Goal: Task Accomplishment & Management: Manage account settings

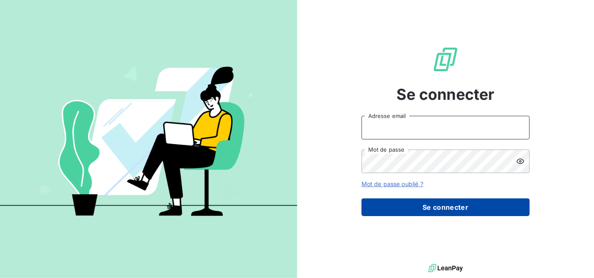
type input "alvaro-dossantos@matexlab.com"
click at [443, 208] on button "Se connecter" at bounding box center [446, 207] width 168 height 18
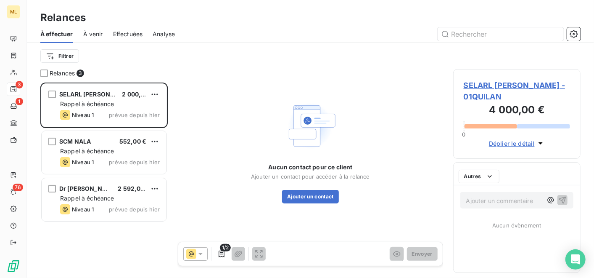
scroll to position [188, 120]
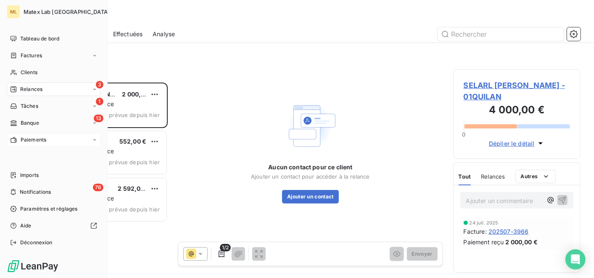
click at [34, 138] on span "Paiements" at bounding box center [34, 140] width 26 height 8
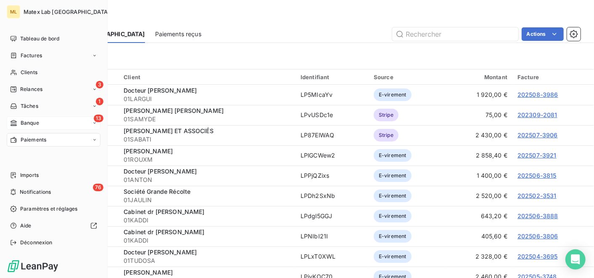
click at [24, 124] on span "Banque" at bounding box center [30, 123] width 19 height 8
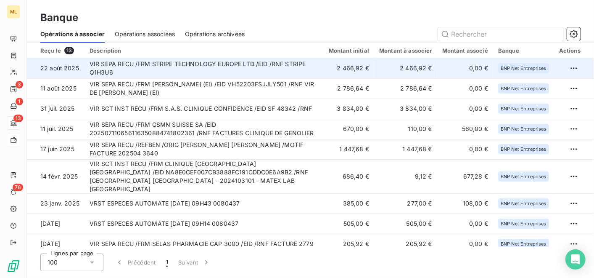
click at [240, 66] on td "VIR SEPA RECU /FRM STRIPE TECHNOLOGY EUROPE LTD /EID /RNF STRIPE Q1H3U6" at bounding box center [204, 68] width 239 height 20
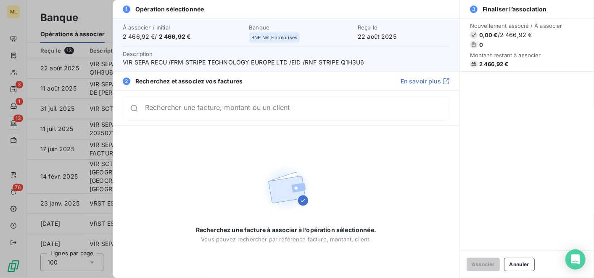
click at [246, 115] on div "Rechercher une facture, montant ou un client" at bounding box center [286, 108] width 327 height 24
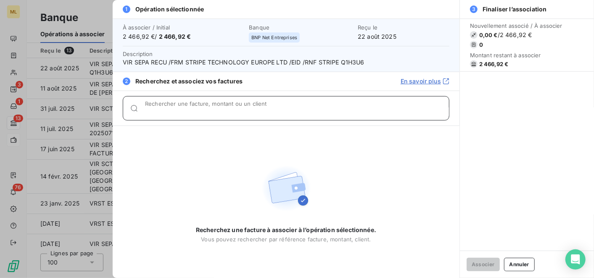
click at [262, 113] on input "Rechercher une facture, montant ou un client" at bounding box center [297, 111] width 304 height 8
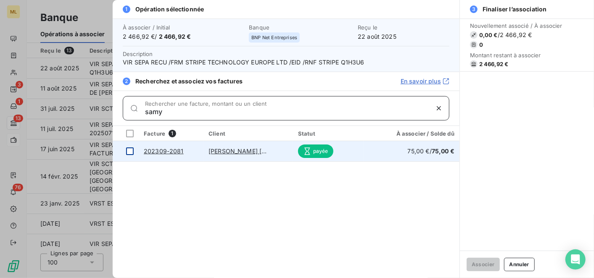
type input "samy"
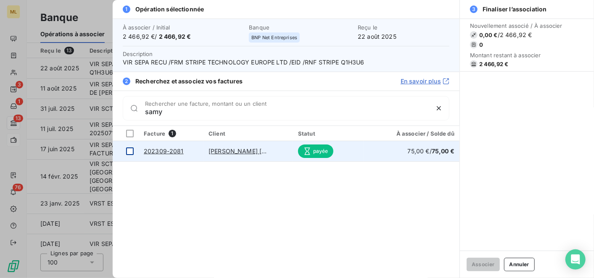
click at [130, 150] on div at bounding box center [130, 151] width 8 height 8
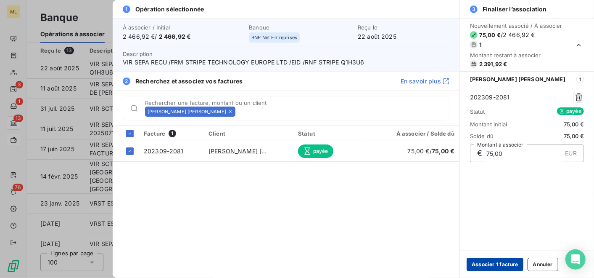
click at [492, 261] on button "Associer 1 facture" at bounding box center [495, 263] width 57 height 13
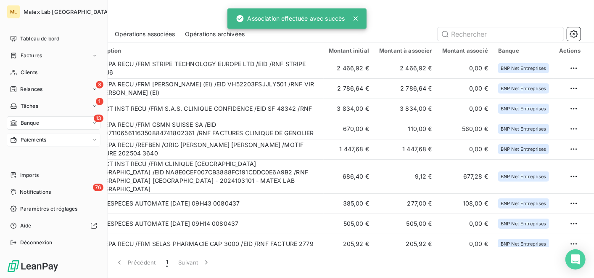
click at [33, 130] on nav "Tableau de bord Factures Clients 3 Relances 1 Tâches 13 Banque Paiements" at bounding box center [54, 89] width 94 height 114
click at [33, 139] on span "Paiements" at bounding box center [34, 140] width 26 height 8
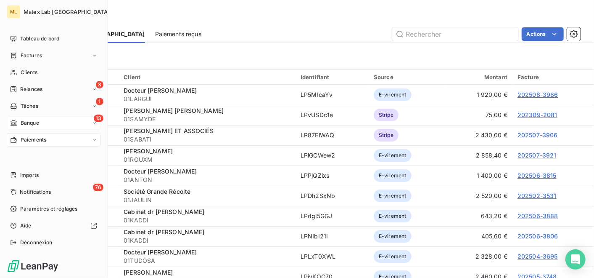
click at [47, 120] on div "13 Banque" at bounding box center [54, 122] width 94 height 13
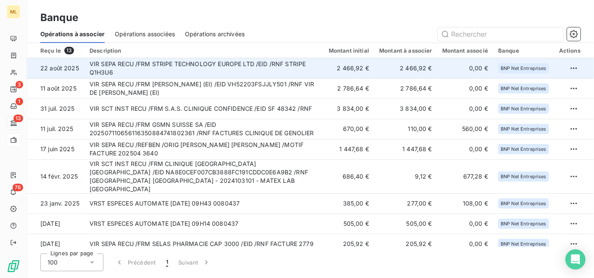
click at [267, 65] on td "VIR SEPA RECU /FRM STRIPE TECHNOLOGY EUROPE LTD /EID /RNF STRIPE Q1H3U6" at bounding box center [204, 68] width 239 height 20
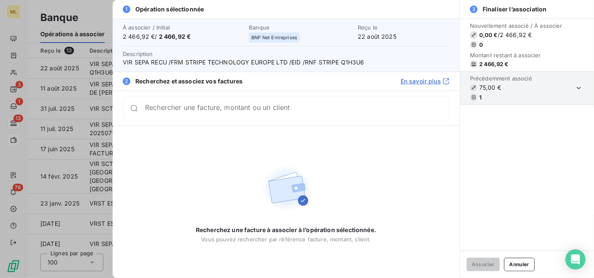
click at [302, 109] on input "Rechercher une facture, montant ou un client" at bounding box center [297, 108] width 304 height 8
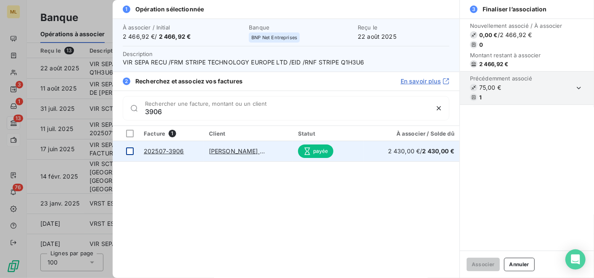
type input "3906"
click at [129, 151] on div at bounding box center [130, 151] width 8 height 8
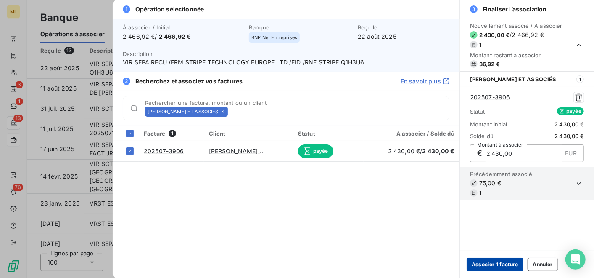
click at [490, 259] on button "Associer 1 facture" at bounding box center [495, 263] width 57 height 13
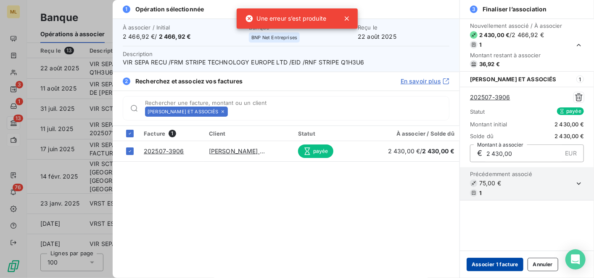
click at [489, 259] on button "Associer 1 facture" at bounding box center [495, 263] width 57 height 13
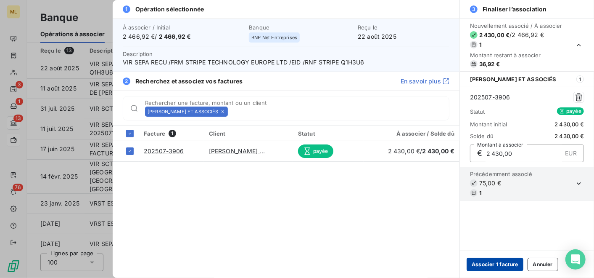
click at [490, 265] on button "Associer 1 facture" at bounding box center [495, 263] width 57 height 13
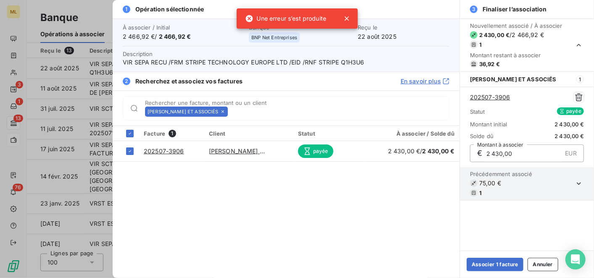
click at [346, 24] on span "Banque" at bounding box center [301, 27] width 104 height 7
click at [91, 12] on div at bounding box center [297, 139] width 594 height 278
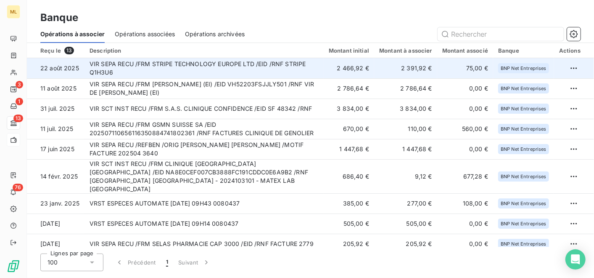
click at [243, 68] on td "VIR SEPA RECU /FRM STRIPE TECHNOLOGY EUROPE LTD /EID /RNF STRIPE Q1H3U6" at bounding box center [204, 68] width 239 height 20
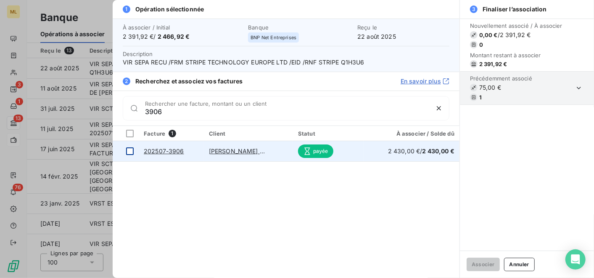
type input "3906"
click at [132, 151] on div at bounding box center [130, 151] width 8 height 8
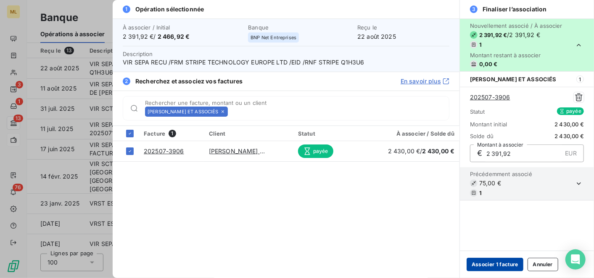
click at [479, 262] on button "Associer 1 facture" at bounding box center [495, 263] width 57 height 13
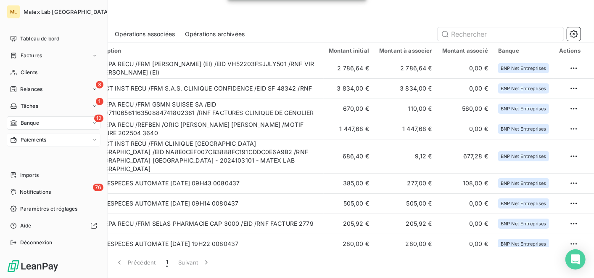
click at [26, 48] on nav "Tableau de bord Factures Clients 3 Relances 1 Tâches 12 Banque Paiements" at bounding box center [54, 89] width 94 height 114
click at [30, 56] on span "Factures" at bounding box center [31, 56] width 21 height 8
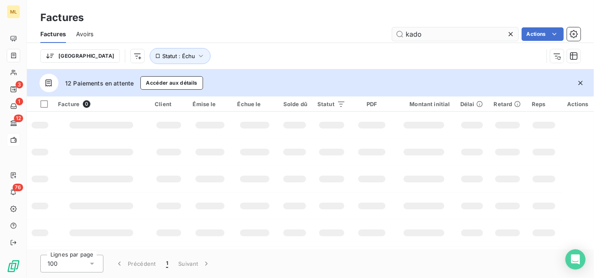
click at [421, 31] on input "kado" at bounding box center [455, 33] width 126 height 13
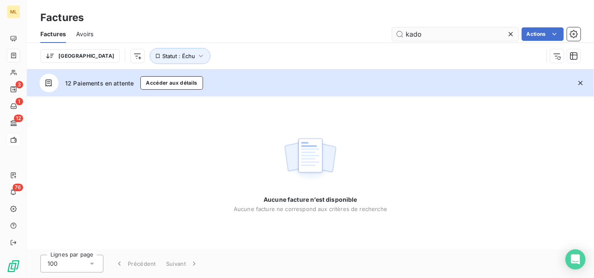
drag, startPoint x: 426, startPoint y: 30, endPoint x: 399, endPoint y: 33, distance: 27.1
click at [399, 33] on input "kado" at bounding box center [455, 33] width 126 height 13
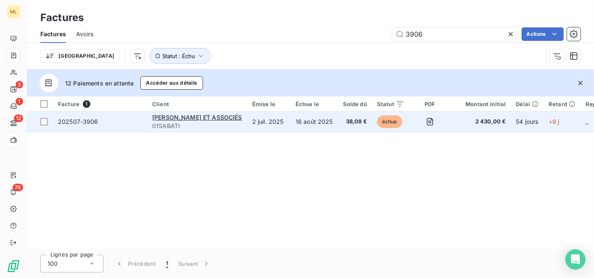
type input "3906"
click at [323, 123] on td "16 août 2025" at bounding box center [315, 121] width 48 height 20
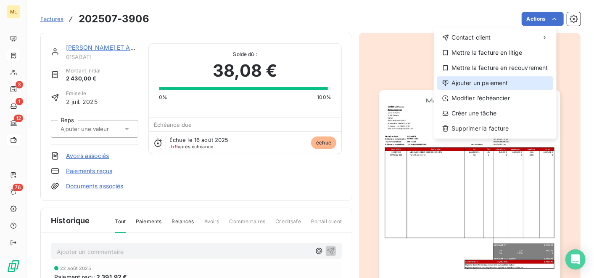
click at [498, 86] on div "Ajouter un paiement" at bounding box center [495, 82] width 116 height 13
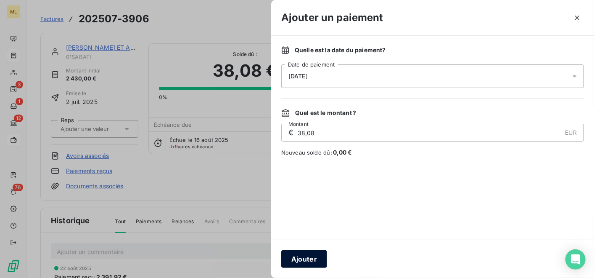
click at [312, 255] on button "Ajouter" at bounding box center [304, 259] width 46 height 18
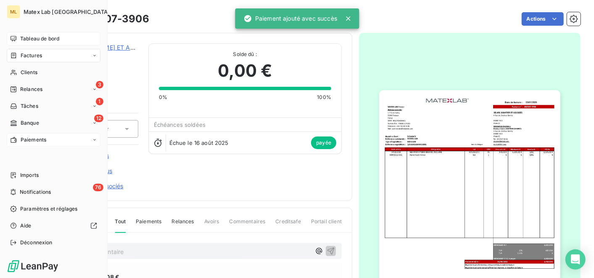
click at [49, 37] on span "Tableau de bord" at bounding box center [39, 39] width 39 height 8
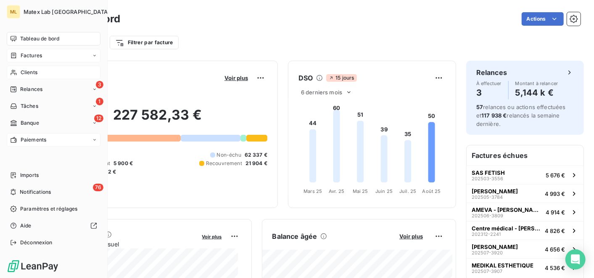
click at [36, 72] on span "Clients" at bounding box center [29, 73] width 17 height 8
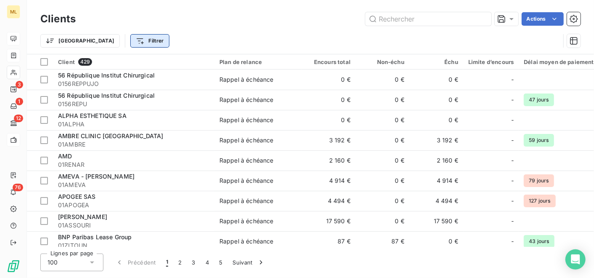
click at [106, 40] on html "ML 3 1 12 76 Clients Actions Trier Filtrer Client 429 Plan de relance Encours t…" at bounding box center [297, 139] width 594 height 278
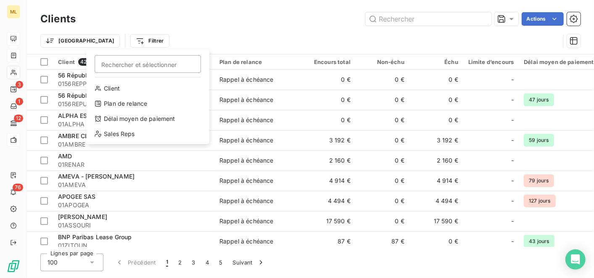
click at [100, 12] on html "ML 3 1 12 76 Clients Actions Trier Filtrer Rechercher et sélectionner Client Pl…" at bounding box center [297, 139] width 594 height 278
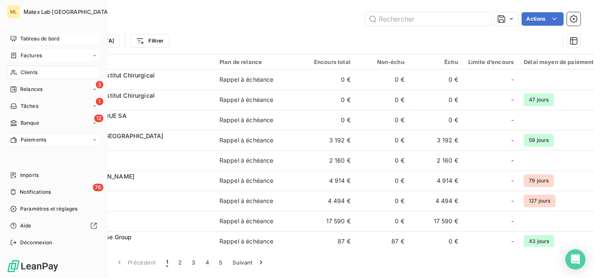
click at [17, 56] on div "Factures" at bounding box center [26, 56] width 32 height 8
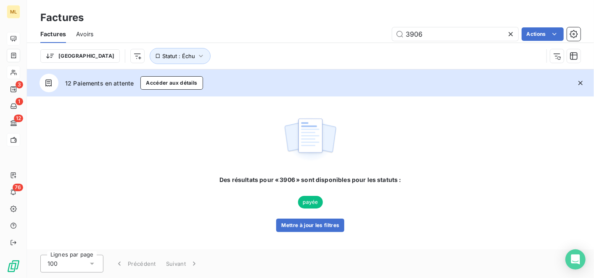
click at [510, 32] on icon at bounding box center [511, 34] width 8 height 8
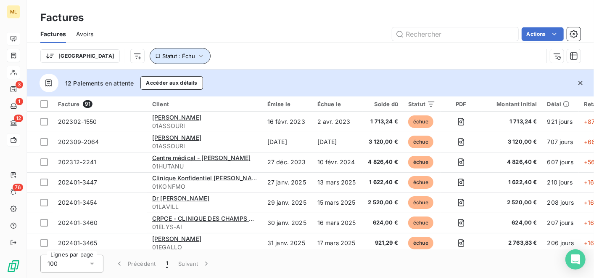
click at [197, 53] on icon "button" at bounding box center [201, 56] width 8 height 8
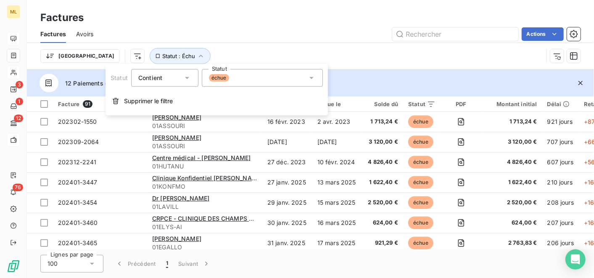
click at [228, 47] on div "Trier Statut : Échu" at bounding box center [310, 56] width 540 height 26
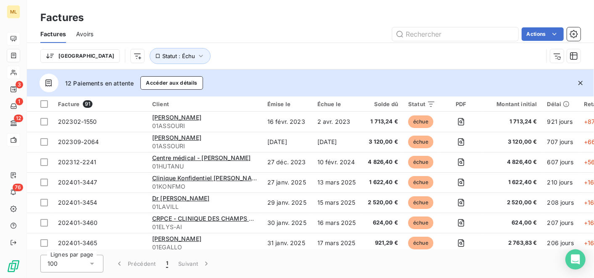
click at [85, 269] on div "100" at bounding box center [71, 263] width 63 height 18
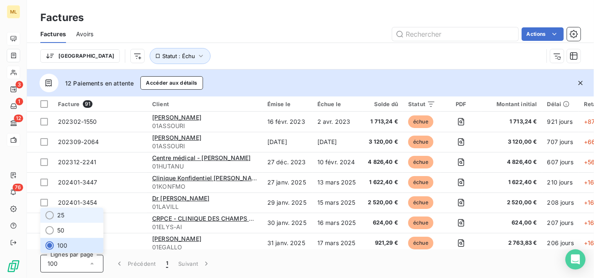
click at [71, 216] on li "25" at bounding box center [71, 214] width 63 height 15
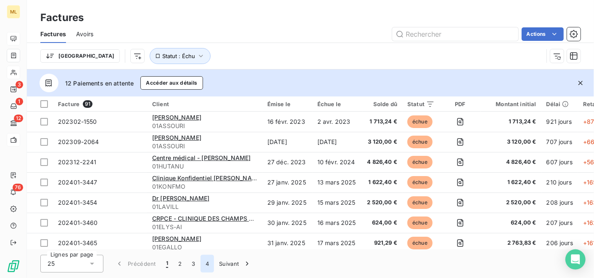
click at [211, 261] on button "4" at bounding box center [207, 263] width 13 height 18
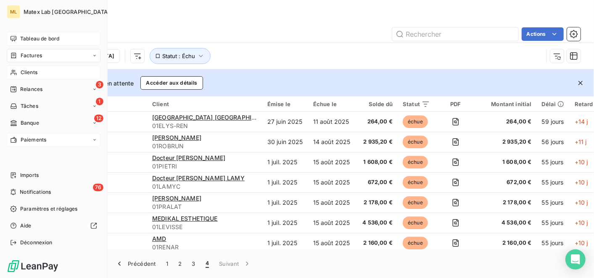
click at [34, 138] on span "Paiements" at bounding box center [34, 140] width 26 height 8
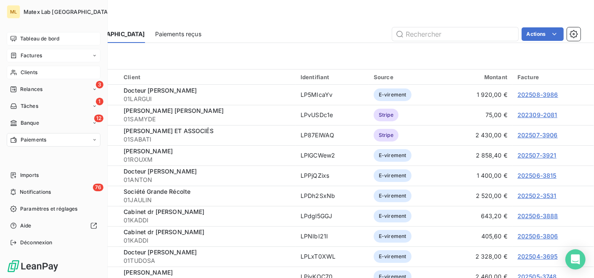
click at [43, 51] on div "Factures" at bounding box center [54, 55] width 94 height 13
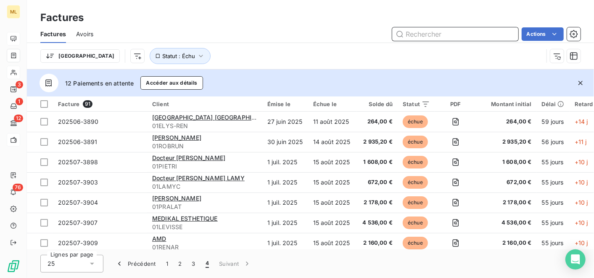
click at [423, 37] on input "text" at bounding box center [455, 33] width 126 height 13
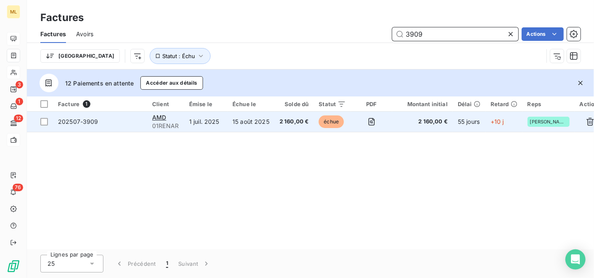
type input "3909"
click at [339, 123] on span "échue" at bounding box center [331, 121] width 25 height 13
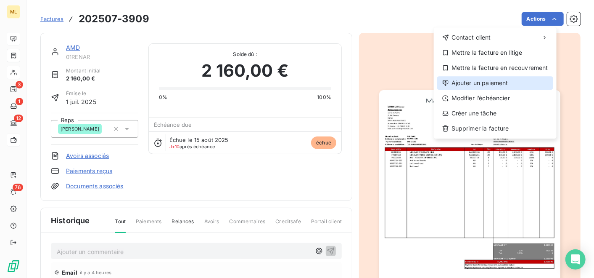
click at [495, 78] on div "Ajouter un paiement" at bounding box center [495, 82] width 116 height 13
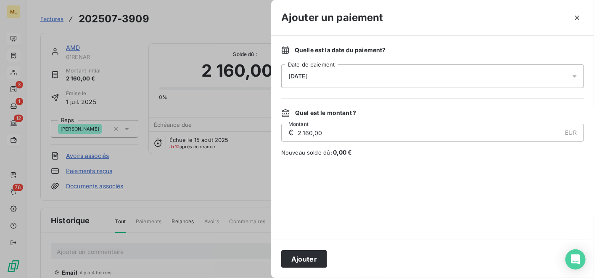
click at [445, 76] on div "[DATE]" at bounding box center [432, 76] width 303 height 24
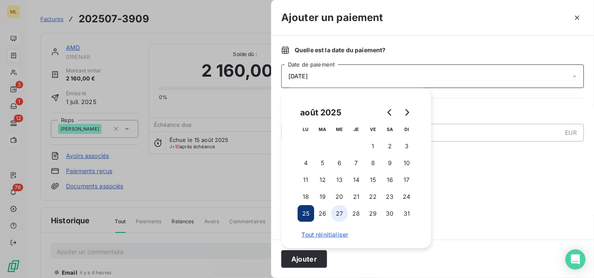
click at [340, 210] on button "27" at bounding box center [339, 213] width 17 height 17
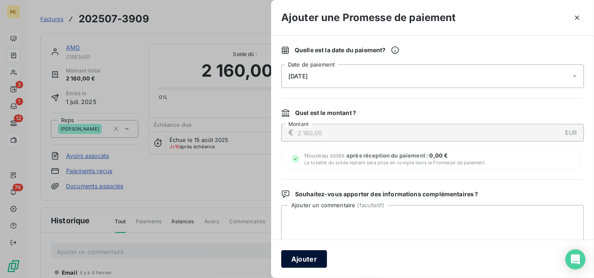
click at [310, 257] on button "Ajouter" at bounding box center [304, 259] width 46 height 18
